Goal: Check status

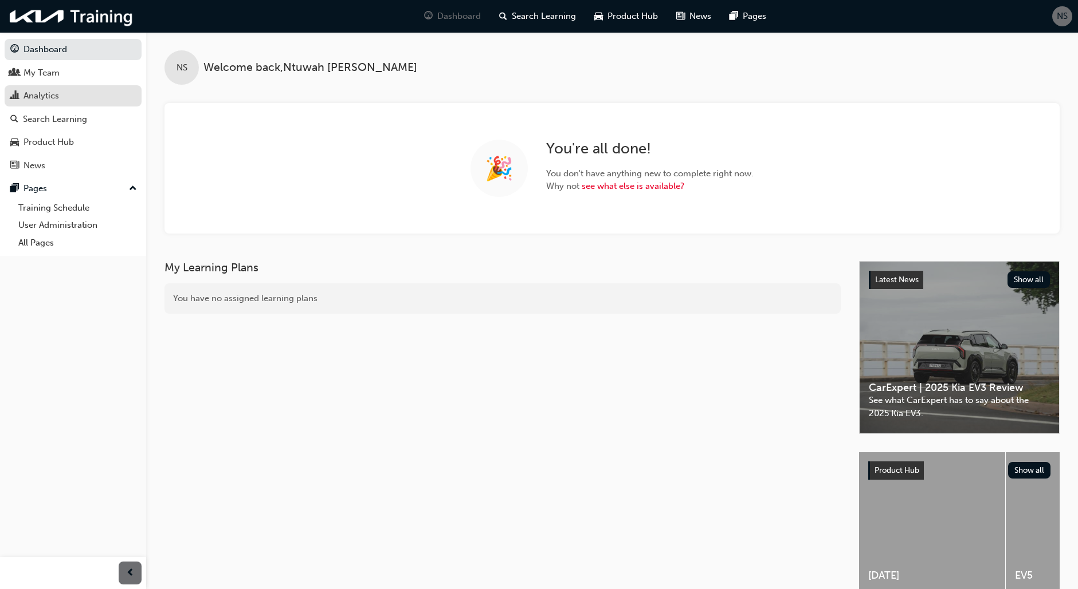
click at [60, 96] on div "Analytics" at bounding box center [72, 96] width 125 height 14
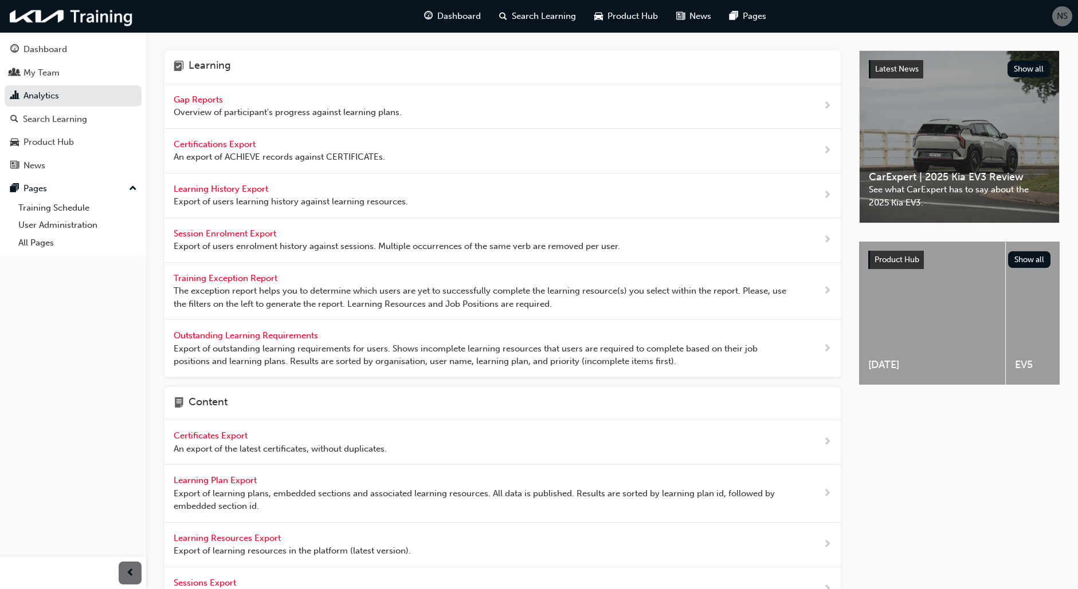
click at [191, 107] on span "Overview of participant's progress against learning plans." at bounding box center [288, 112] width 228 height 13
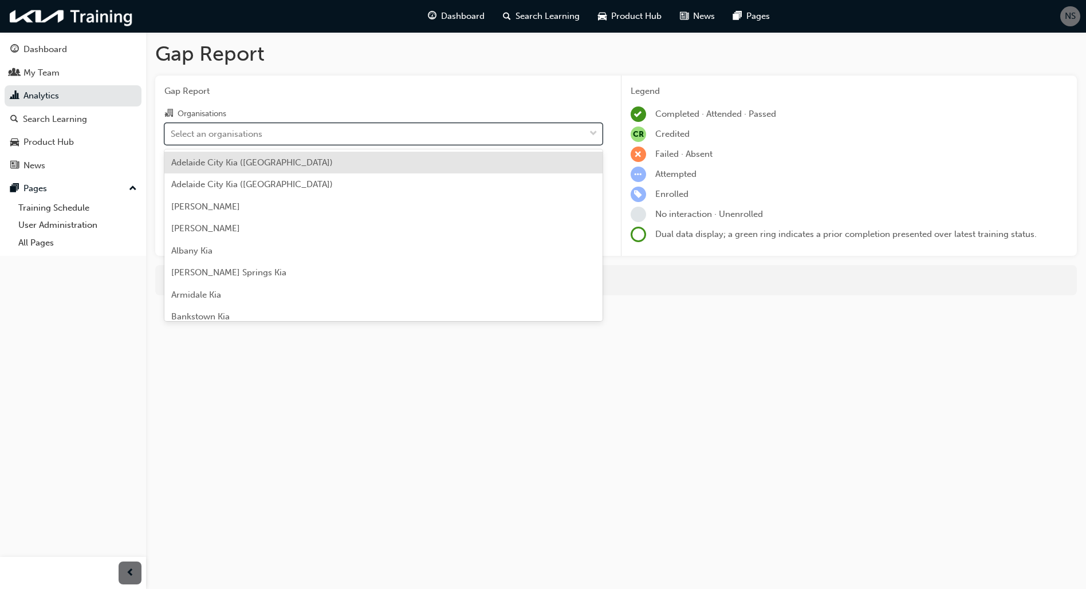
click at [205, 139] on div "Select an organisations" at bounding box center [217, 133] width 92 height 13
click at [172, 138] on input "Organisations option [GEOGRAPHIC_DATA] ([GEOGRAPHIC_DATA]) focused, 1 of 159. 1…" at bounding box center [171, 133] width 1 height 10
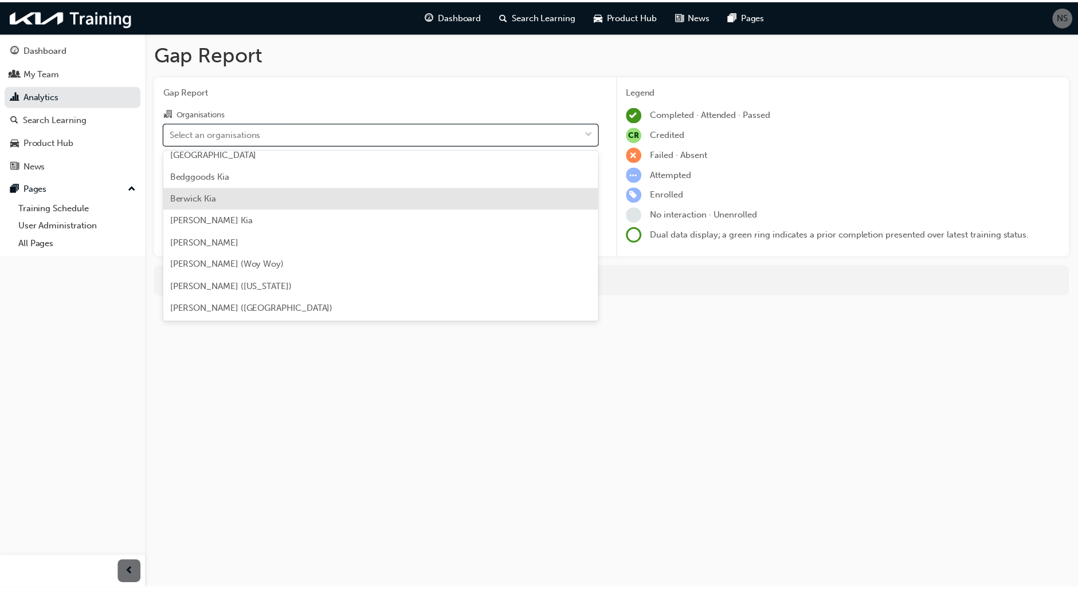
scroll to position [172, 0]
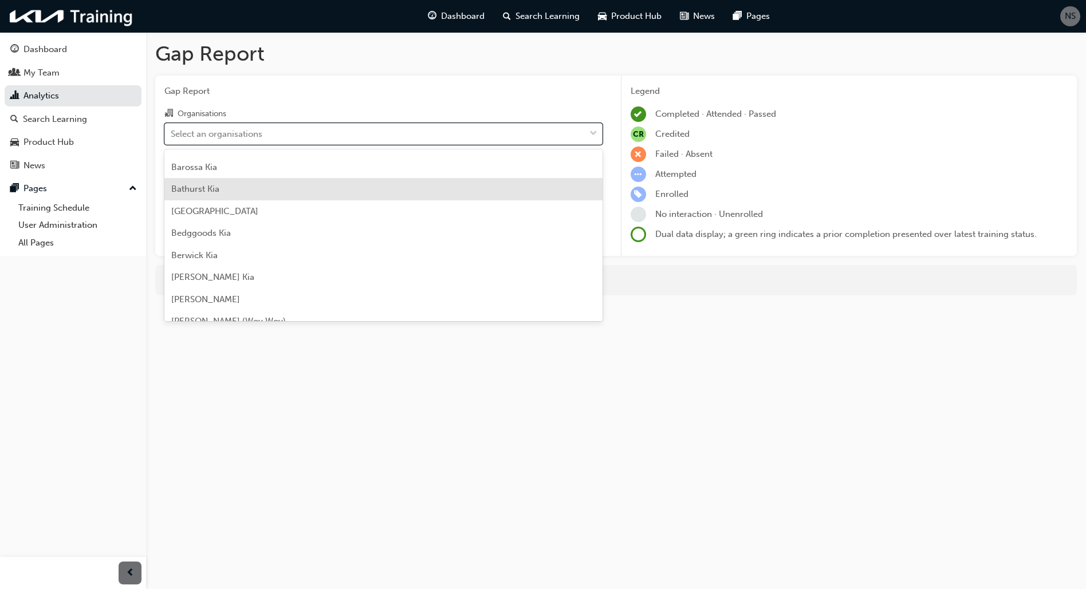
click at [235, 189] on div "Bathurst Kia" at bounding box center [383, 189] width 438 height 22
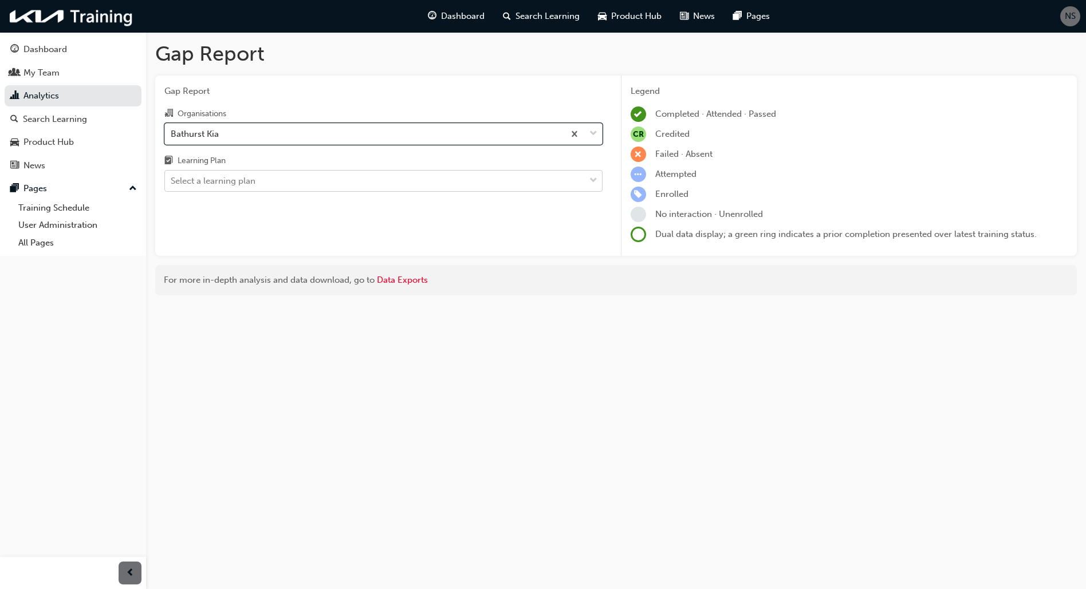
click at [238, 176] on div "Select a learning plan" at bounding box center [213, 181] width 85 height 13
click at [172, 176] on input "Learning Plan Select a learning plan" at bounding box center [171, 181] width 1 height 10
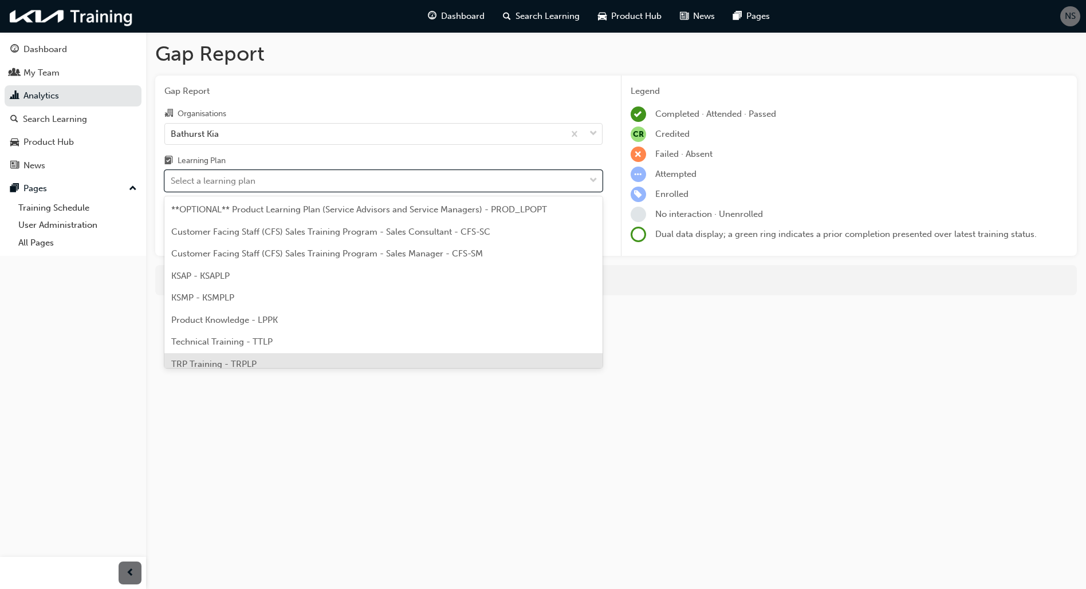
click at [217, 357] on div "TRP Training - TRPLP" at bounding box center [383, 364] width 438 height 22
